Goal: Check status: Check status

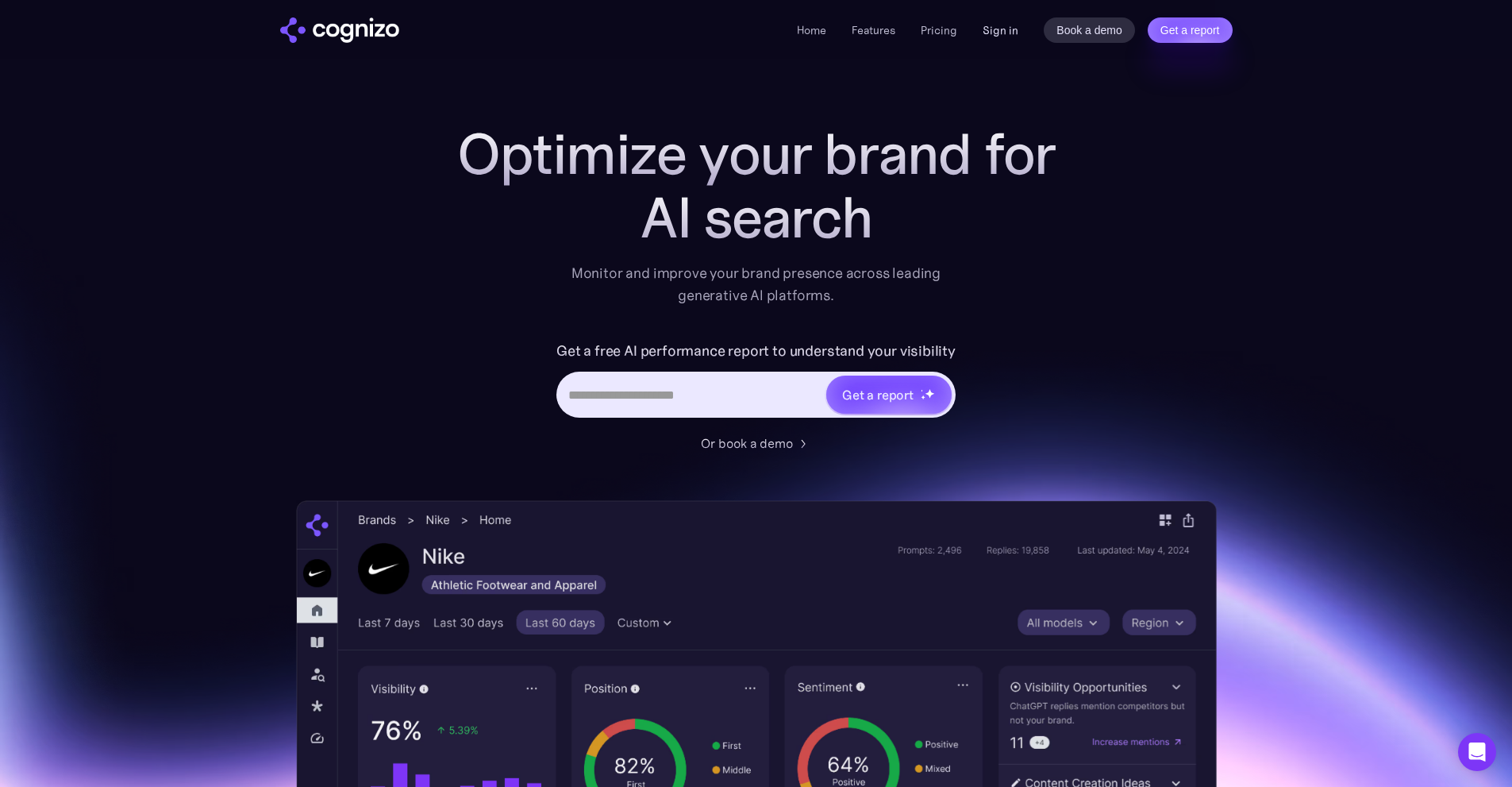
click at [999, 25] on link "Sign in" at bounding box center [1000, 30] width 35 height 19
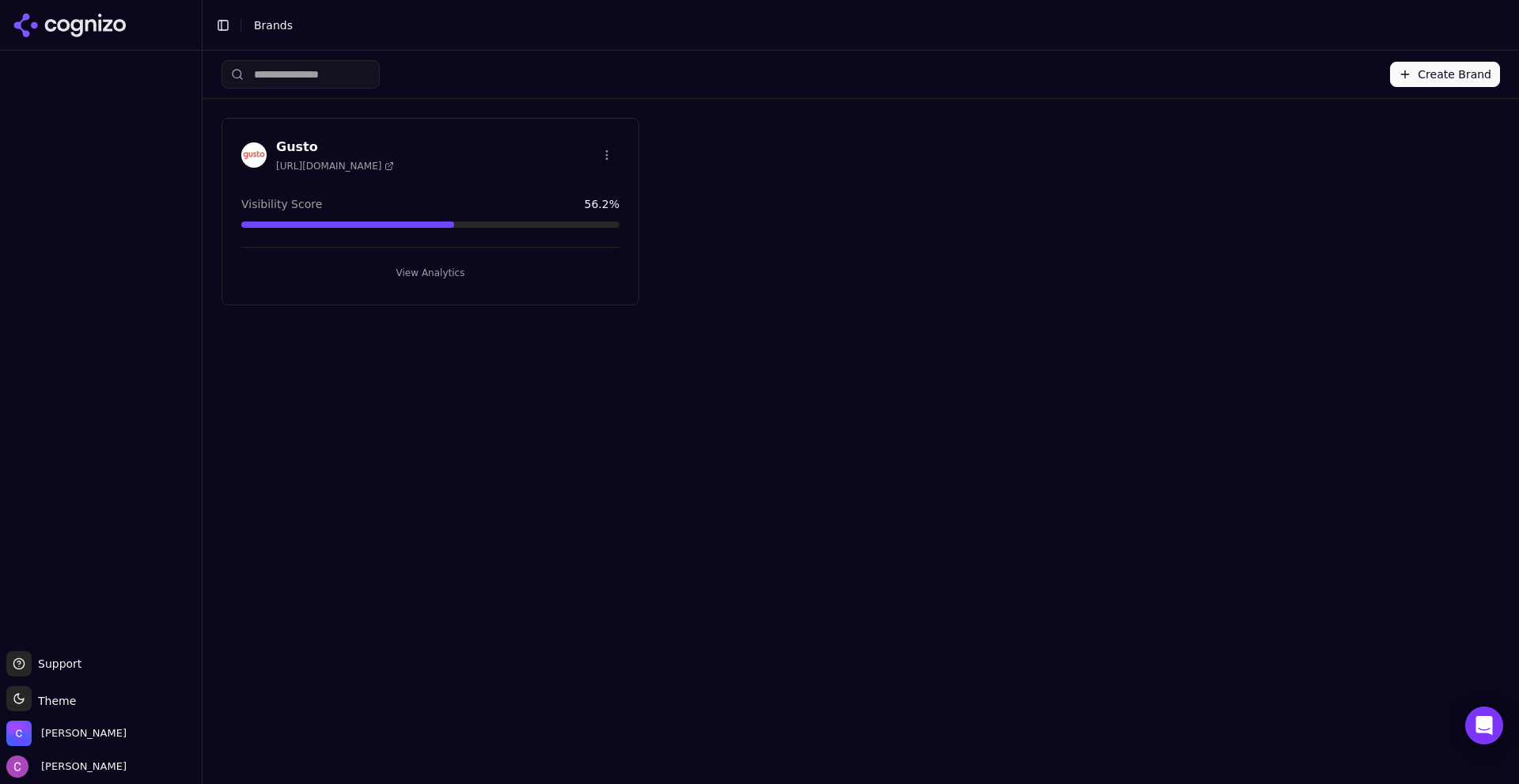
click at [500, 266] on button "View Analytics" at bounding box center [429, 273] width 378 height 25
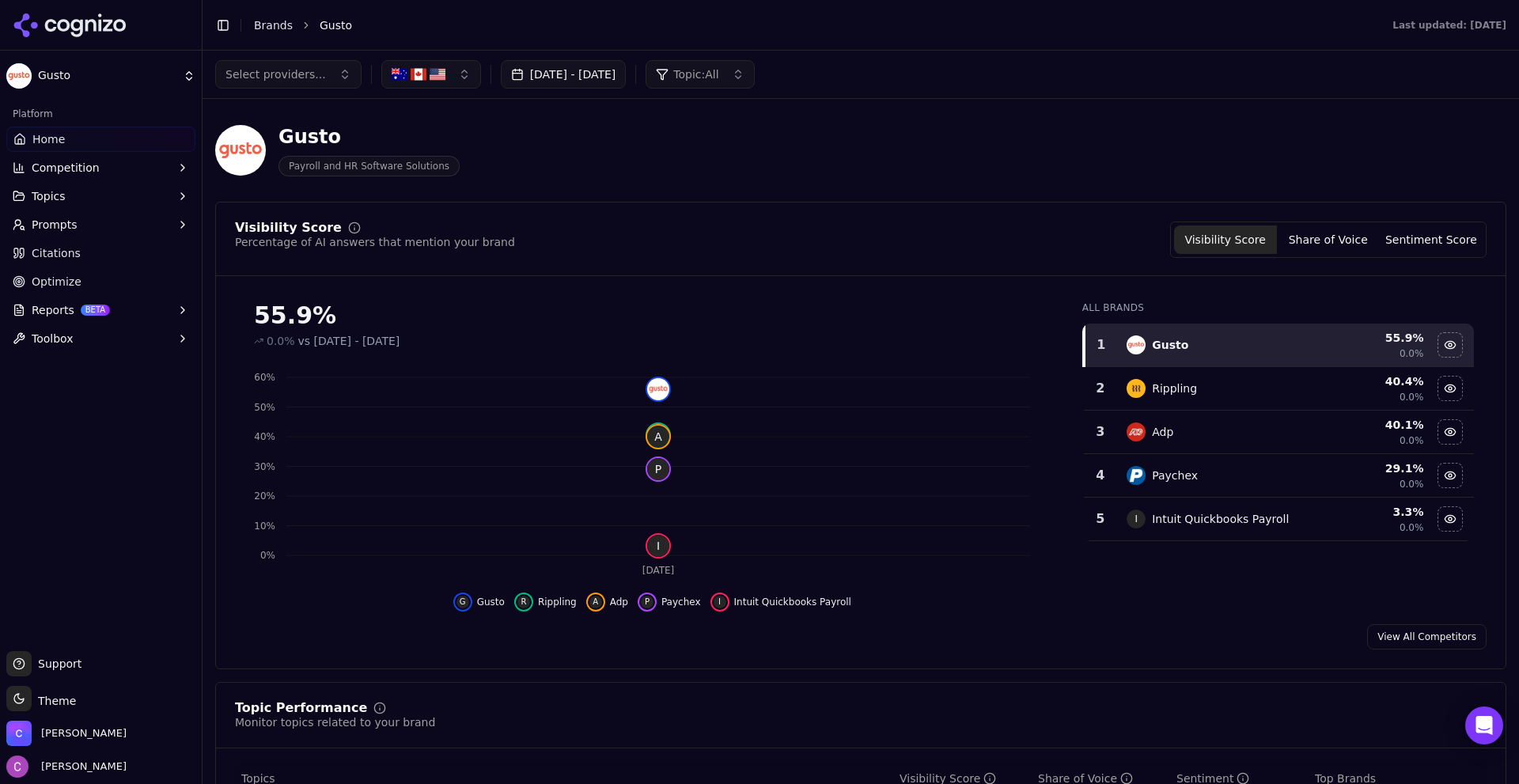
click at [75, 222] on button "Prompts" at bounding box center [101, 224] width 189 height 25
click at [108, 242] on span "Active" at bounding box center [102, 249] width 138 height 16
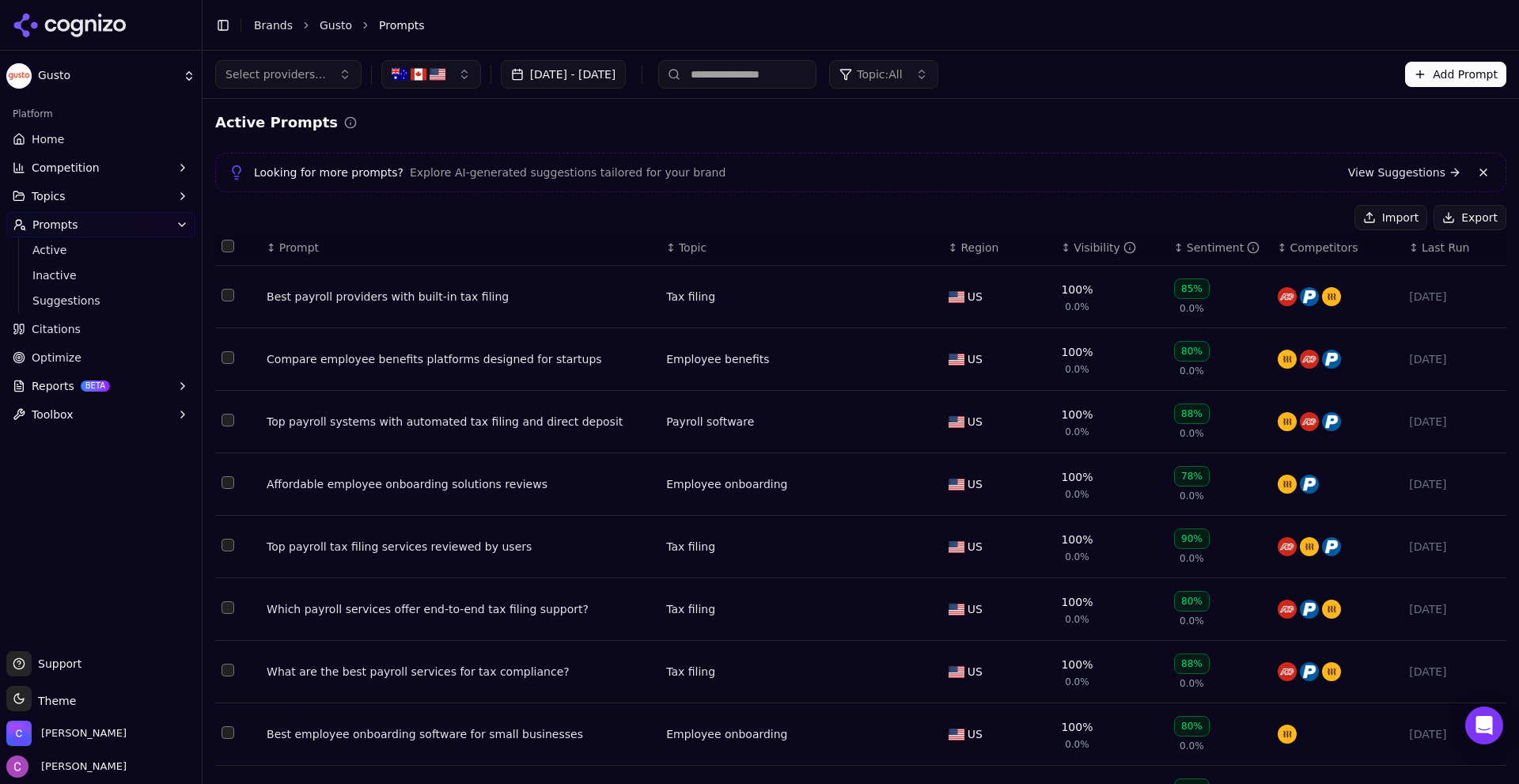
click at [951, 257] on th "↕ Region" at bounding box center [999, 247] width 113 height 35
click at [961, 251] on span "Region" at bounding box center [980, 247] width 38 height 16
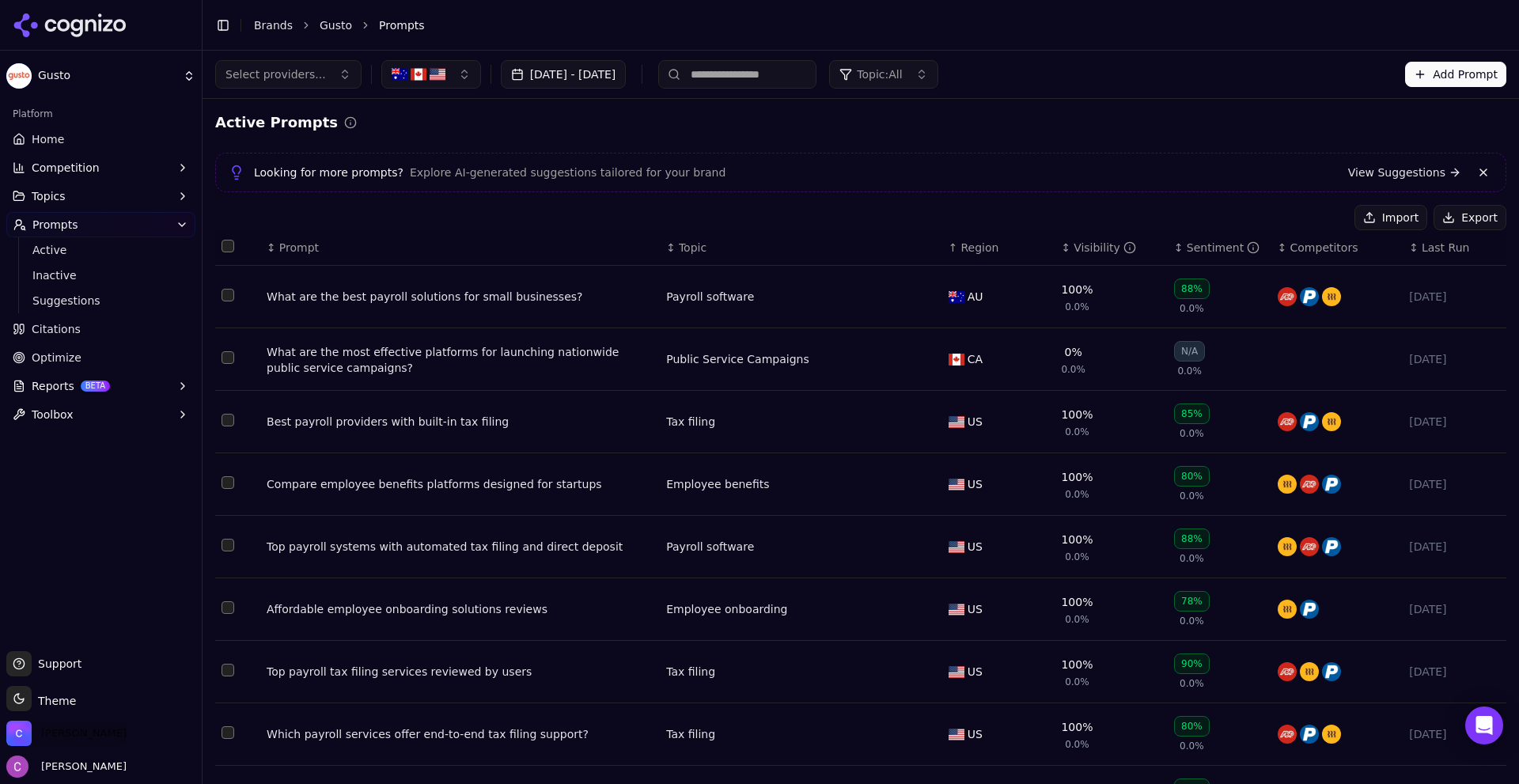
click at [79, 736] on span "Chris Abouraad" at bounding box center [84, 732] width 85 height 14
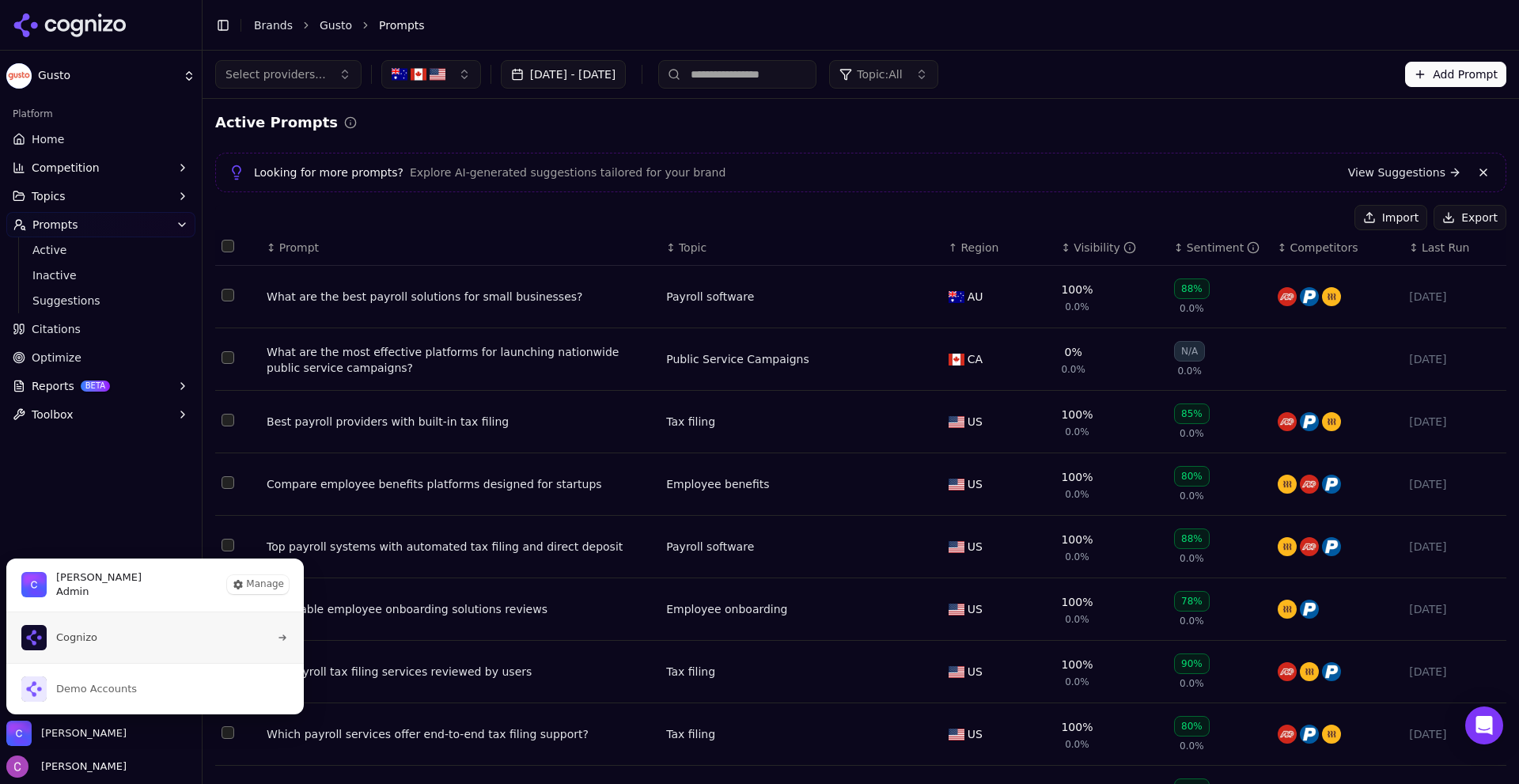
click at [111, 641] on button "Cognizo" at bounding box center [155, 637] width 299 height 51
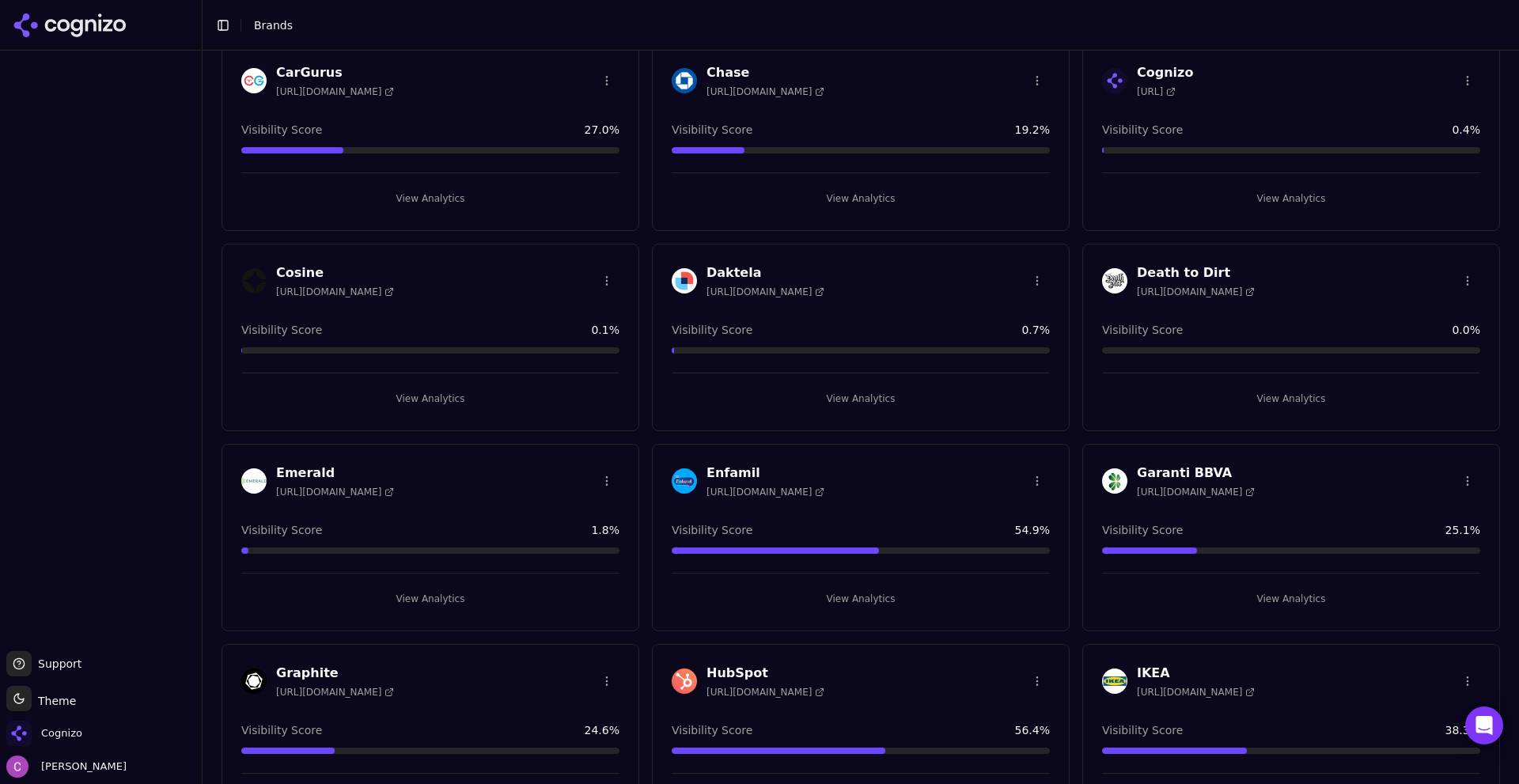
scroll to position [949, 0]
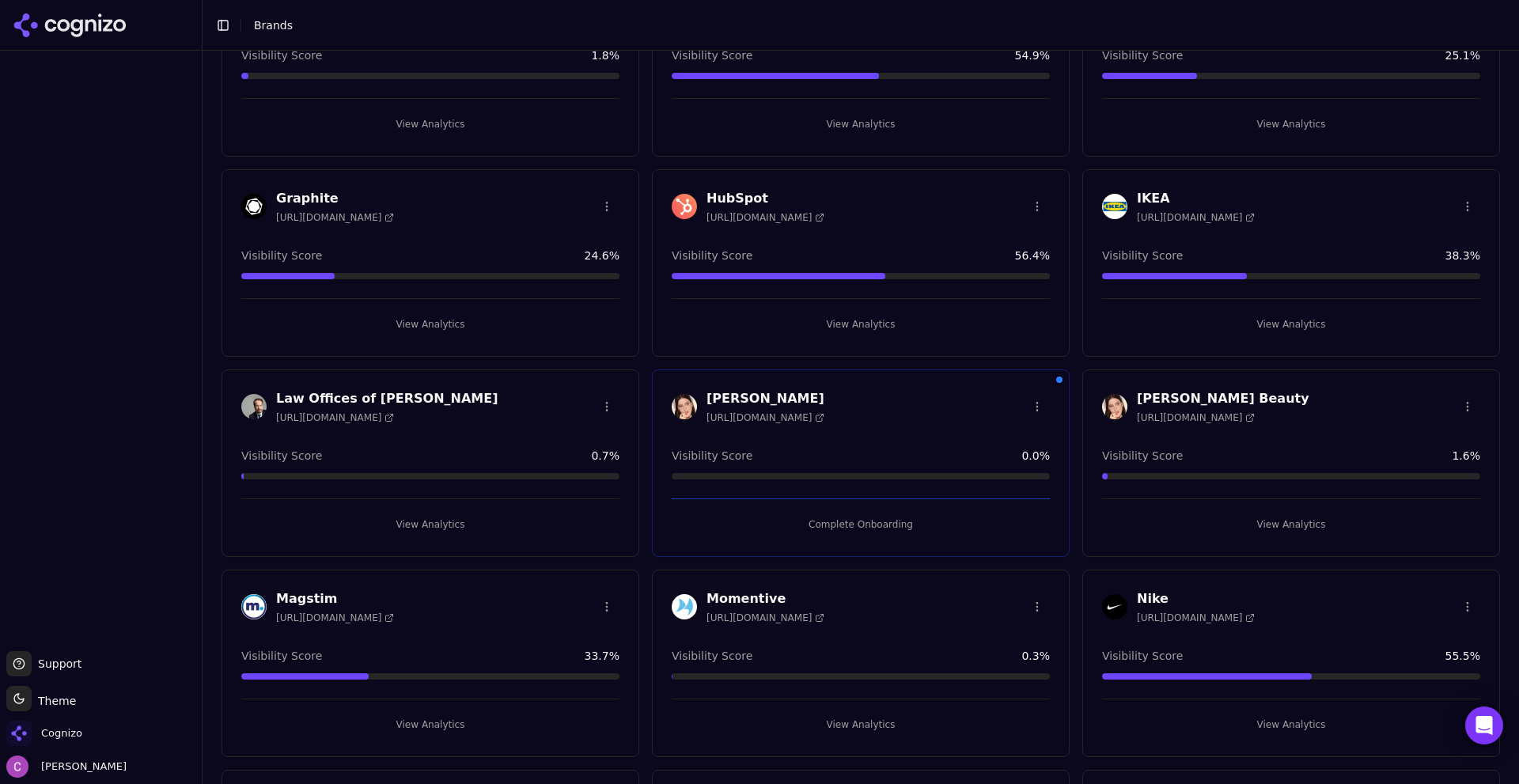
click at [770, 324] on button "View Analytics" at bounding box center [860, 324] width 378 height 25
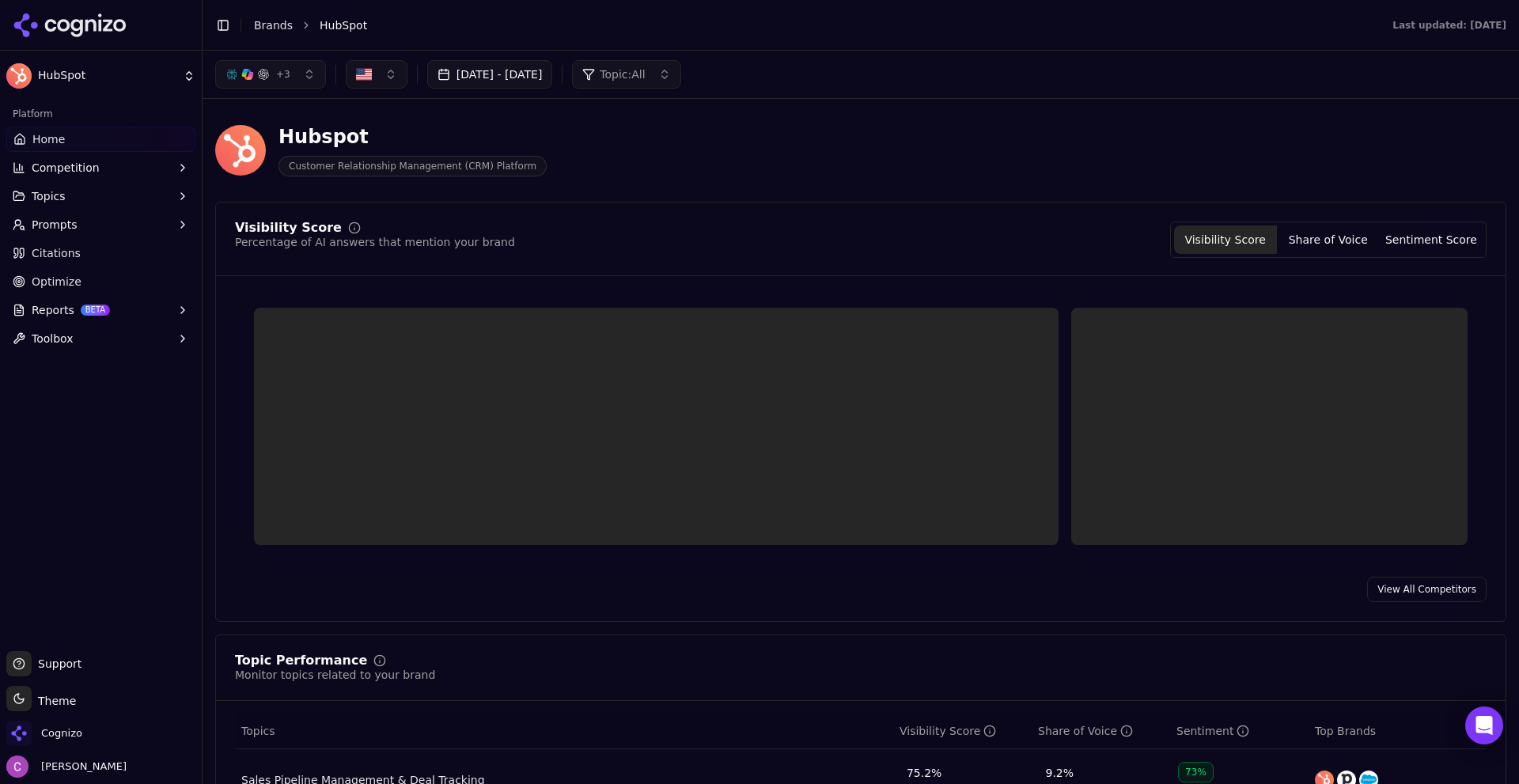
click at [467, 86] on button "Aug 08, 2025 - Oct 07, 2025" at bounding box center [490, 74] width 126 height 29
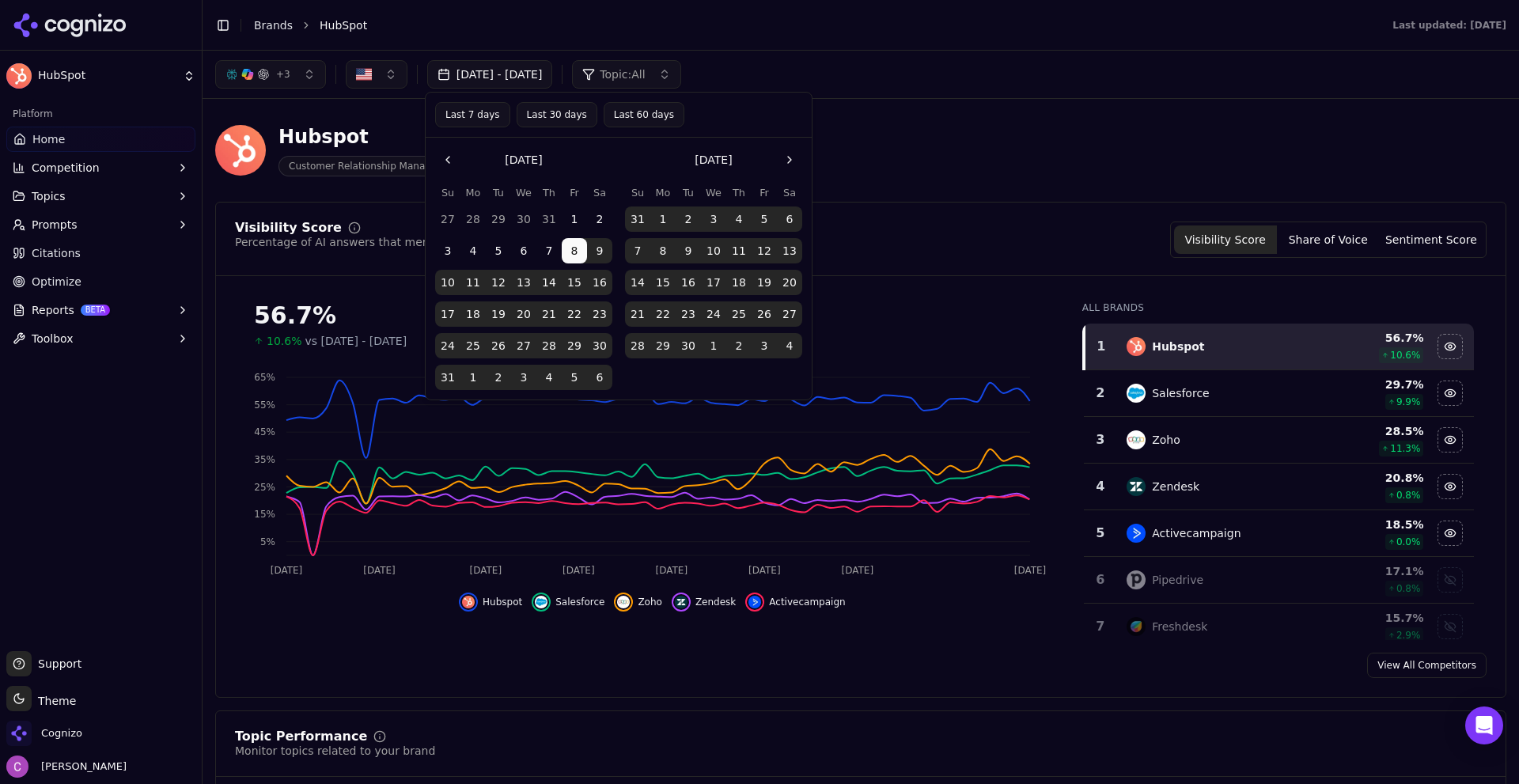
click at [794, 161] on button "Go to the Next Month" at bounding box center [789, 160] width 25 height 25
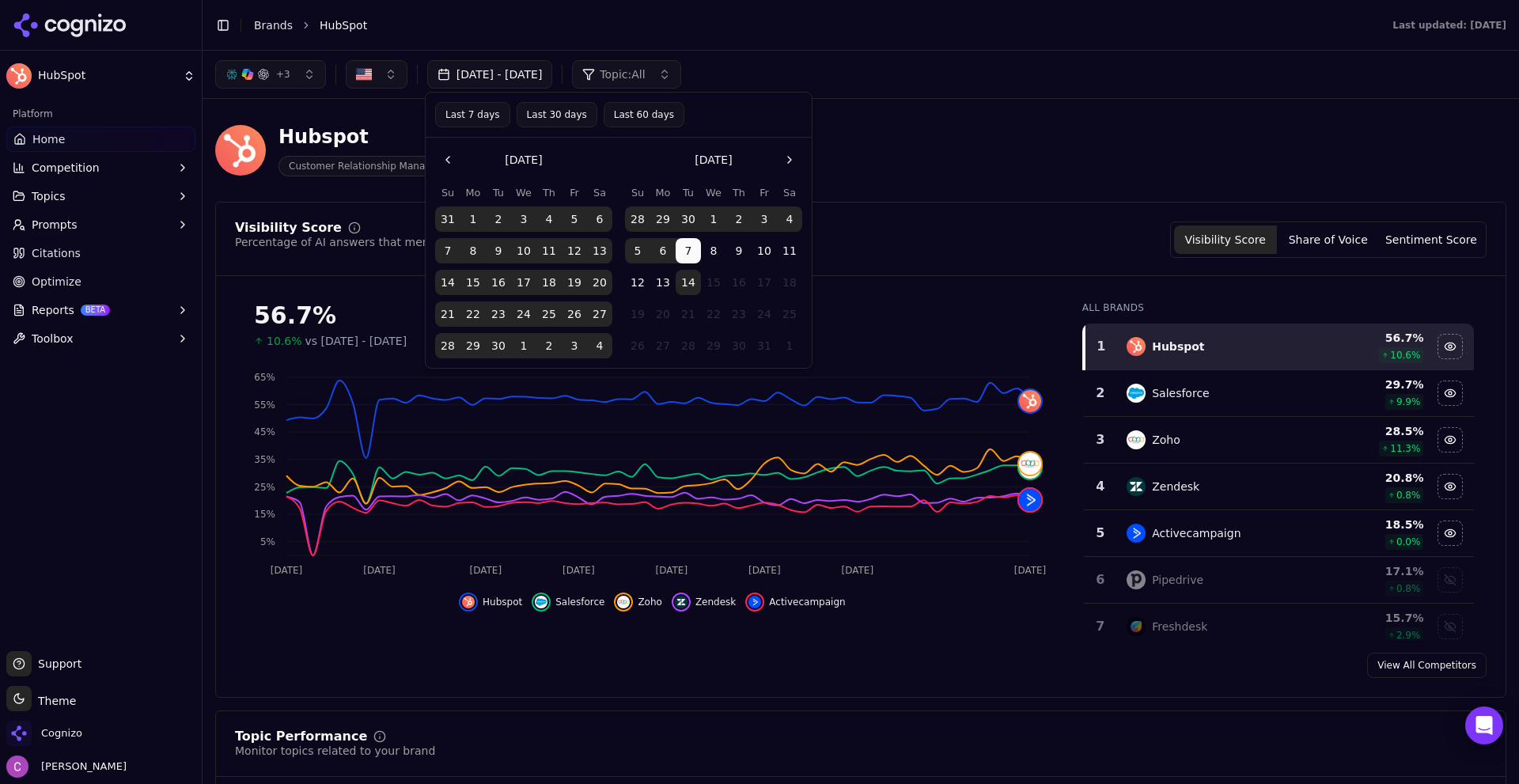
click at [695, 282] on button "14" at bounding box center [687, 282] width 25 height 25
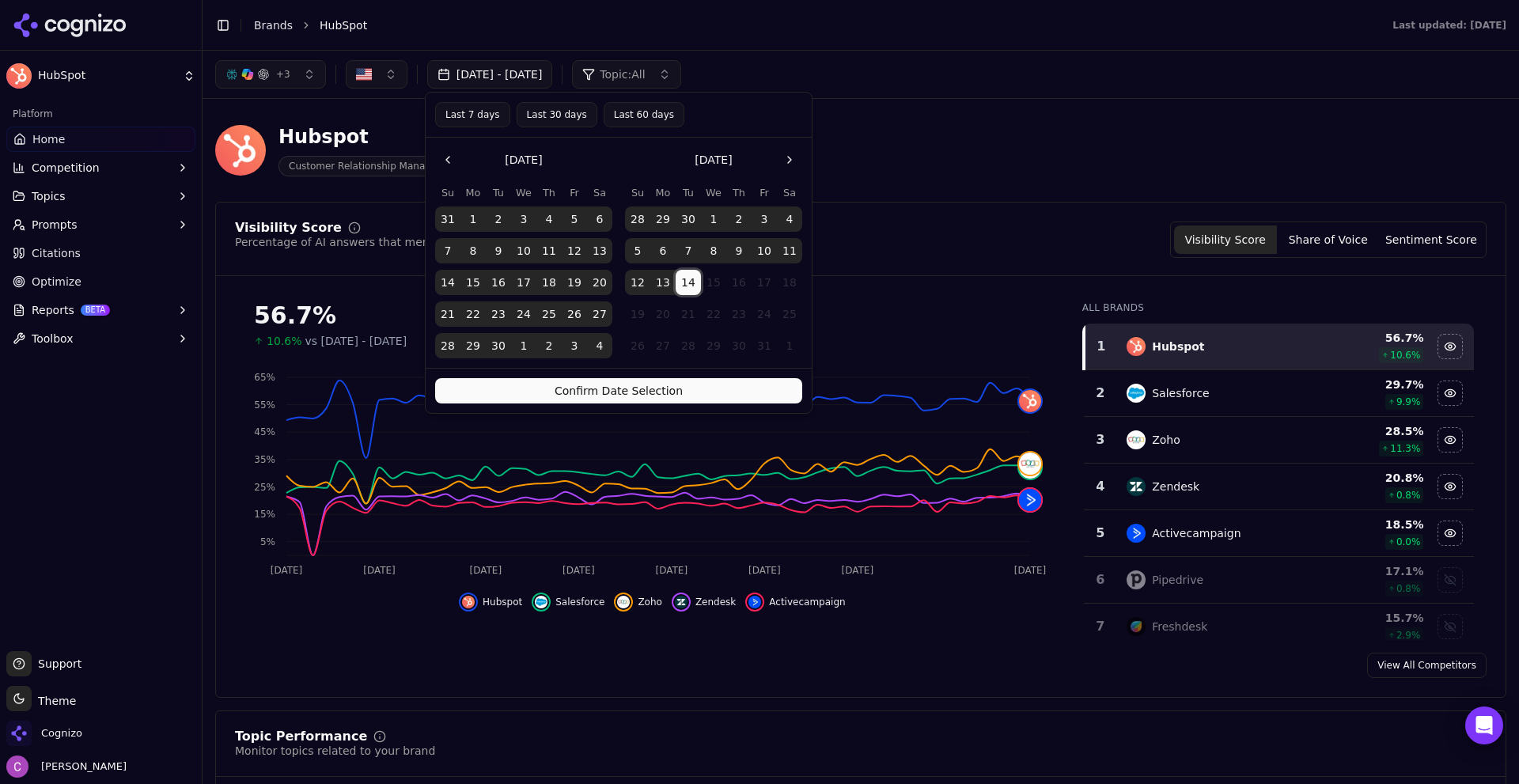
click at [444, 285] on button "14" at bounding box center [447, 282] width 25 height 25
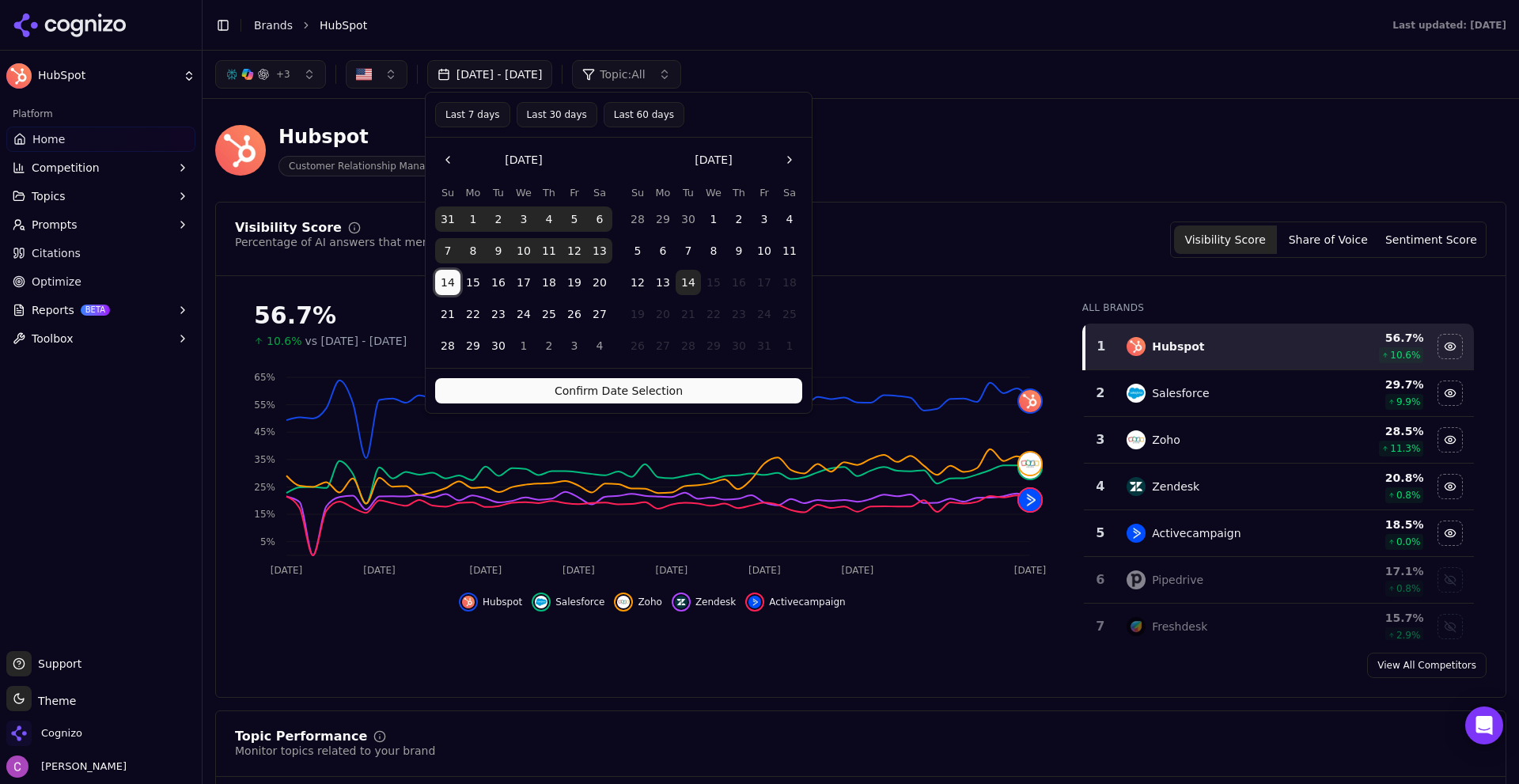
click at [448, 277] on button "14" at bounding box center [447, 282] width 25 height 25
click at [687, 285] on button "14" at bounding box center [687, 282] width 25 height 25
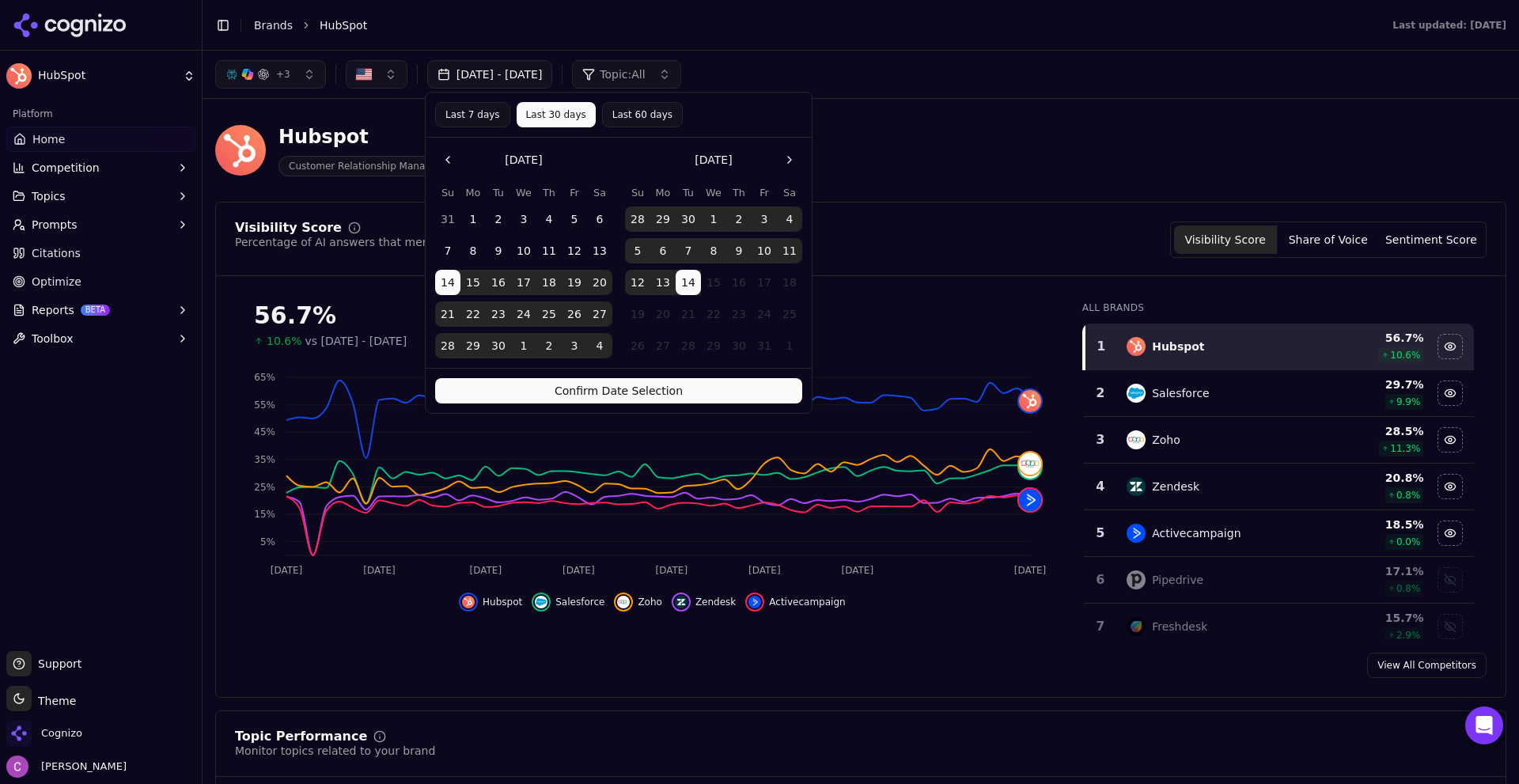
click at [652, 392] on button "Confirm Date Selection" at bounding box center [619, 390] width 367 height 25
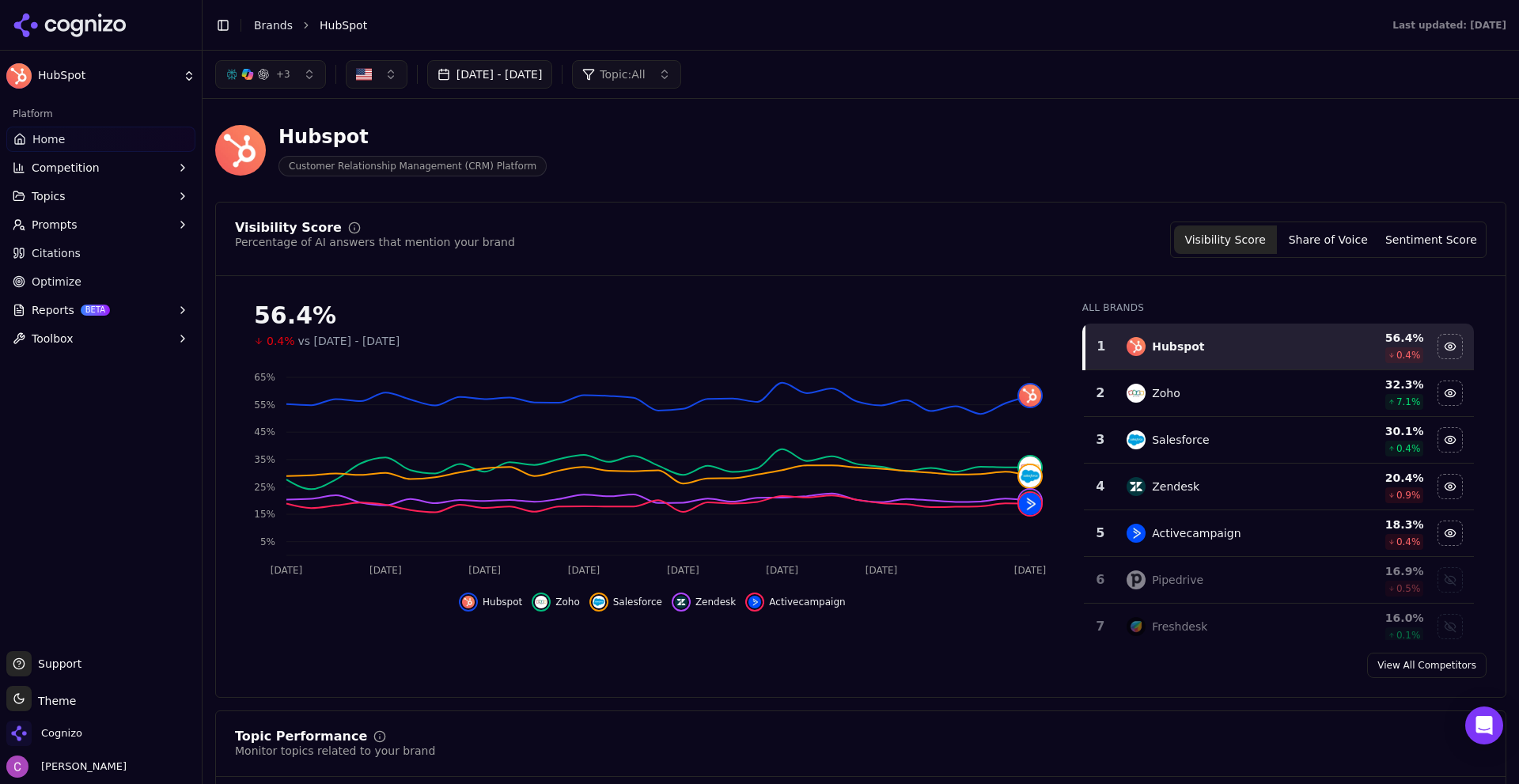
click at [755, 193] on header "Hubspot Customer Relationship Management (CRM) Platform" at bounding box center [861, 156] width 1291 height 90
